Goal: Task Accomplishment & Management: Manage account settings

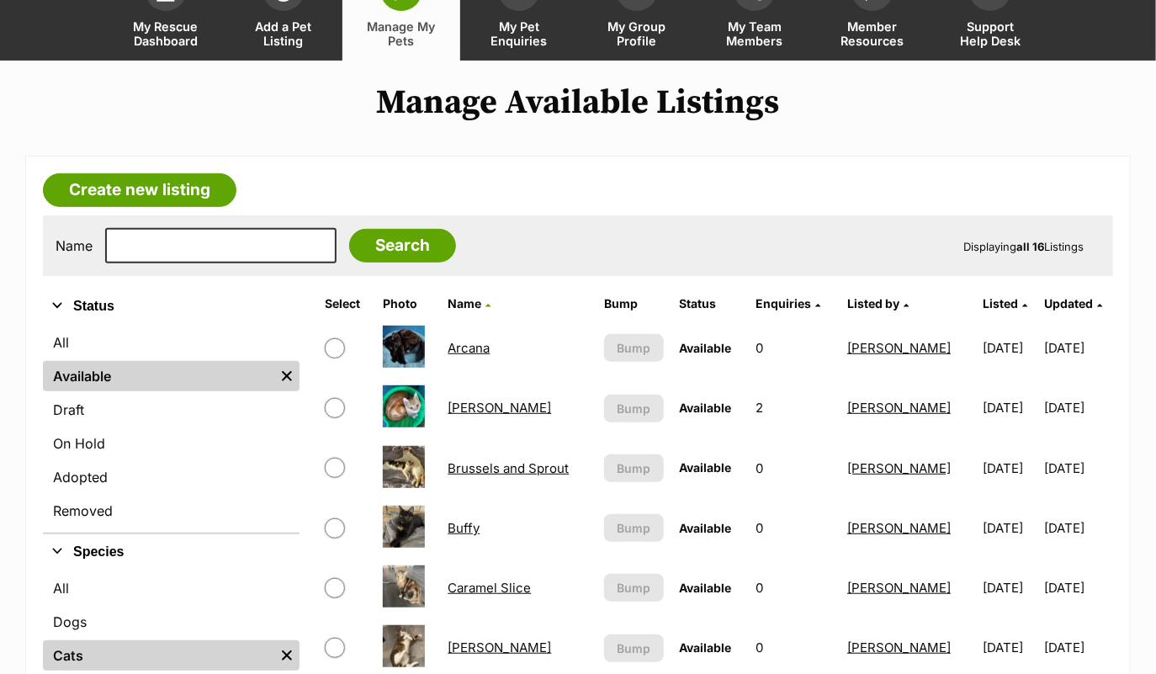
click at [468, 516] on td "Buffy" at bounding box center [518, 528] width 155 height 58
click at [461, 528] on link "Buffy" at bounding box center [464, 528] width 32 height 16
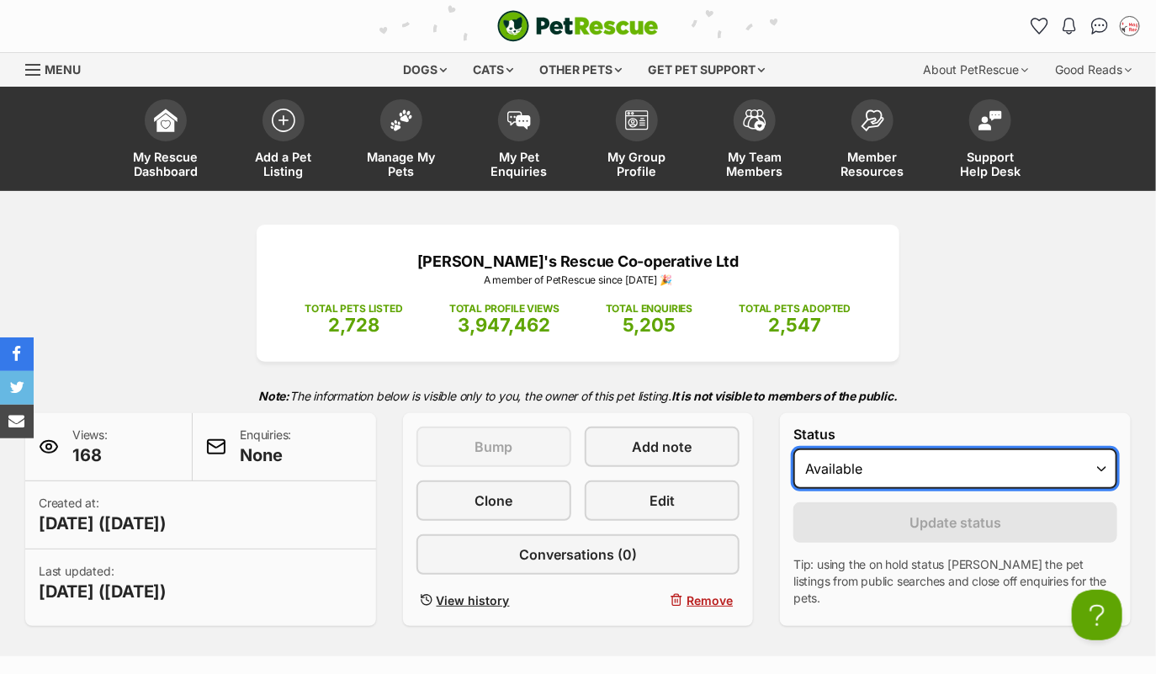
click at [826, 465] on select "Draft Available On hold Adopted" at bounding box center [956, 469] width 324 height 40
select select "on_hold"
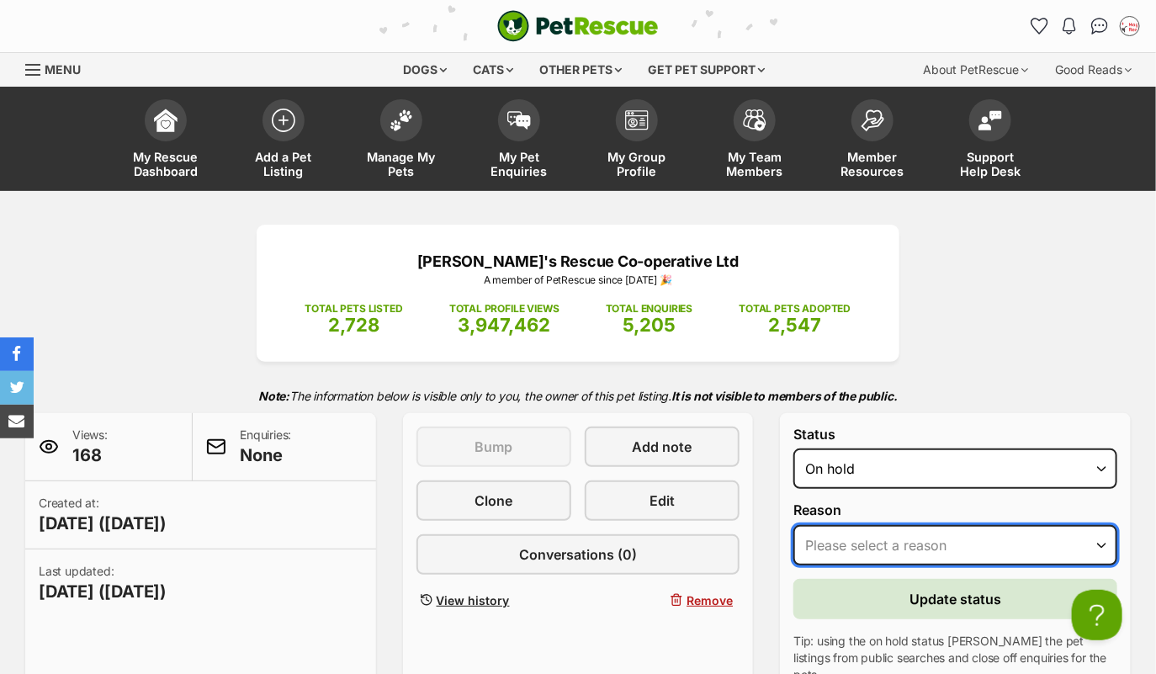
click at [839, 541] on select "Please select a reason Medical reasons Reviewing applications Adoption pending …" at bounding box center [956, 545] width 324 height 40
select select "adoption_pending"
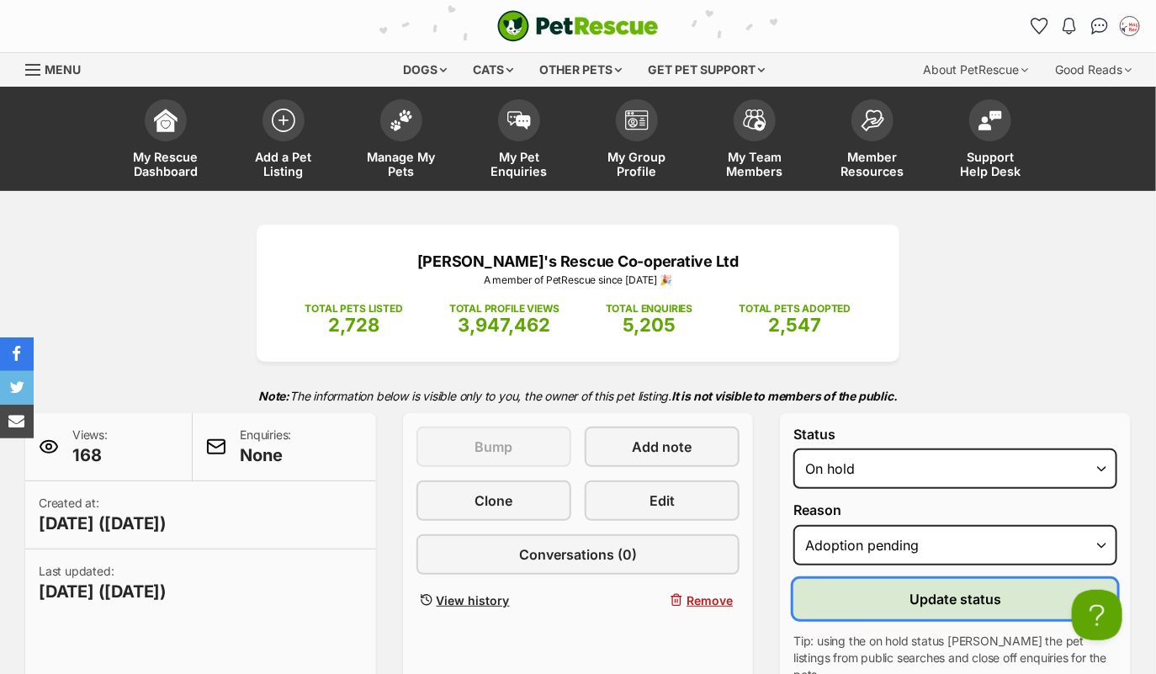
click at [889, 597] on button "Update status" at bounding box center [956, 599] width 324 height 40
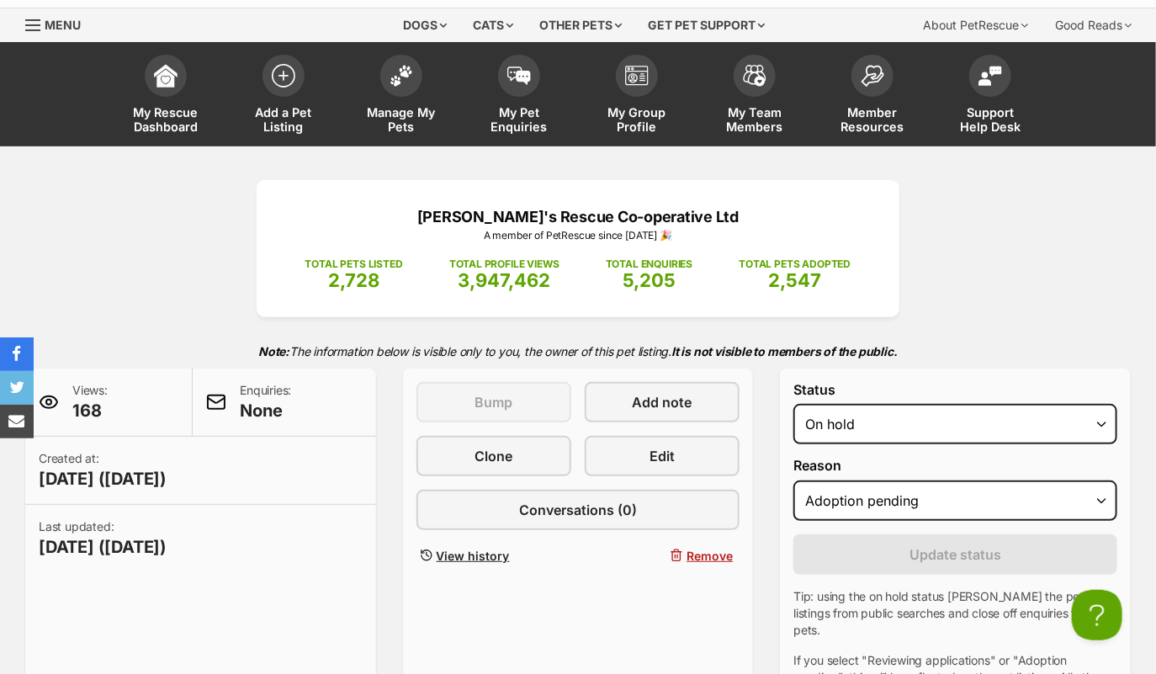
scroll to position [42, 0]
